Goal: Check status: Check status

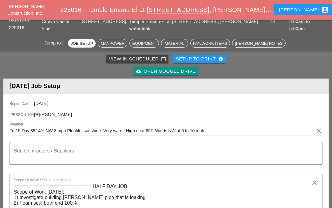
scroll to position [67, 0]
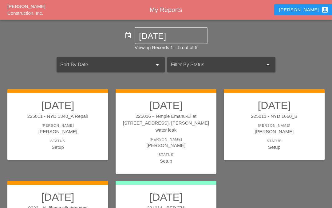
click at [61, 123] on div "[PERSON_NAME]" at bounding box center [58, 125] width 88 height 5
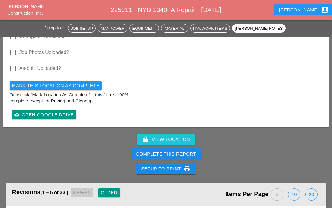
scroll to position [1007, 0]
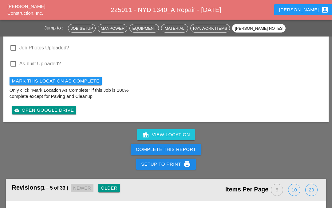
click at [39, 107] on link "cloud_upload Open Google Drive" at bounding box center [44, 110] width 64 height 9
